Goal: Browse casually: Explore the website without a specific task or goal

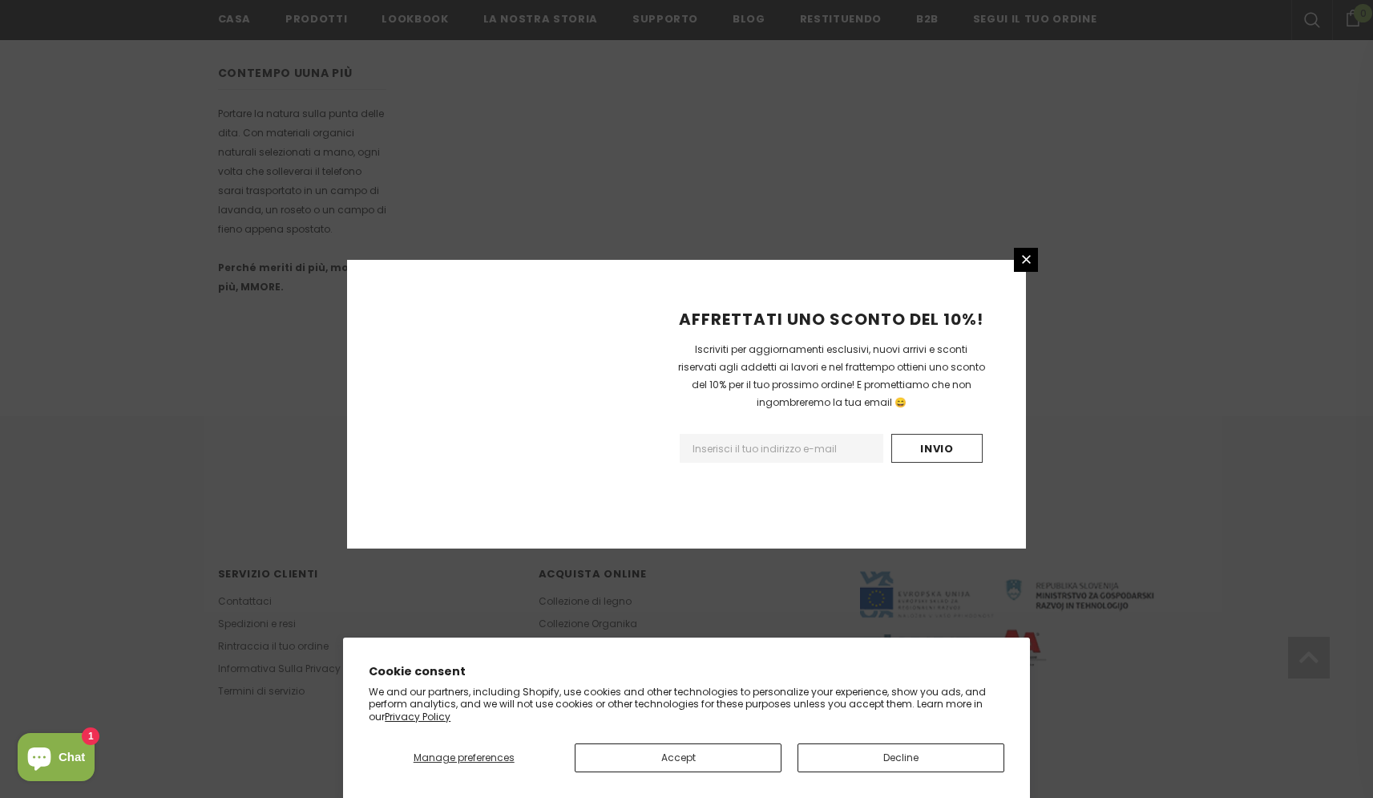
scroll to position [846, 0]
